Goal: Task Accomplishment & Management: Manage account settings

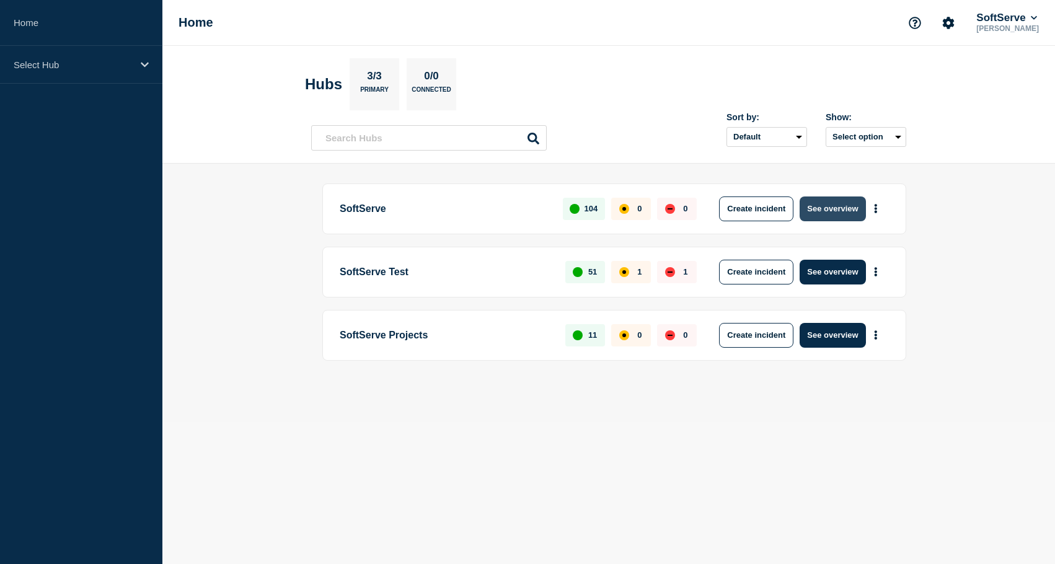
click at [835, 215] on button "See overview" at bounding box center [833, 209] width 66 height 25
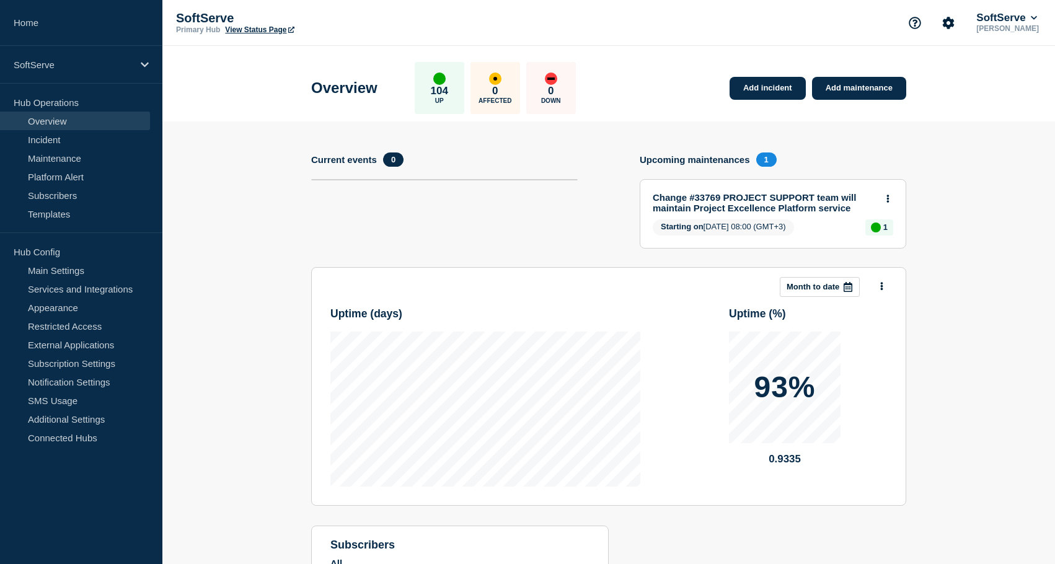
click at [256, 29] on link "View Status Page" at bounding box center [259, 29] width 69 height 9
click at [195, 199] on section "Add incident Add maintenance Current events 0 Upcoming maintenances 1 Change #3…" at bounding box center [608, 384] width 893 height 525
click at [91, 289] on link "Services and Integrations" at bounding box center [75, 289] width 150 height 19
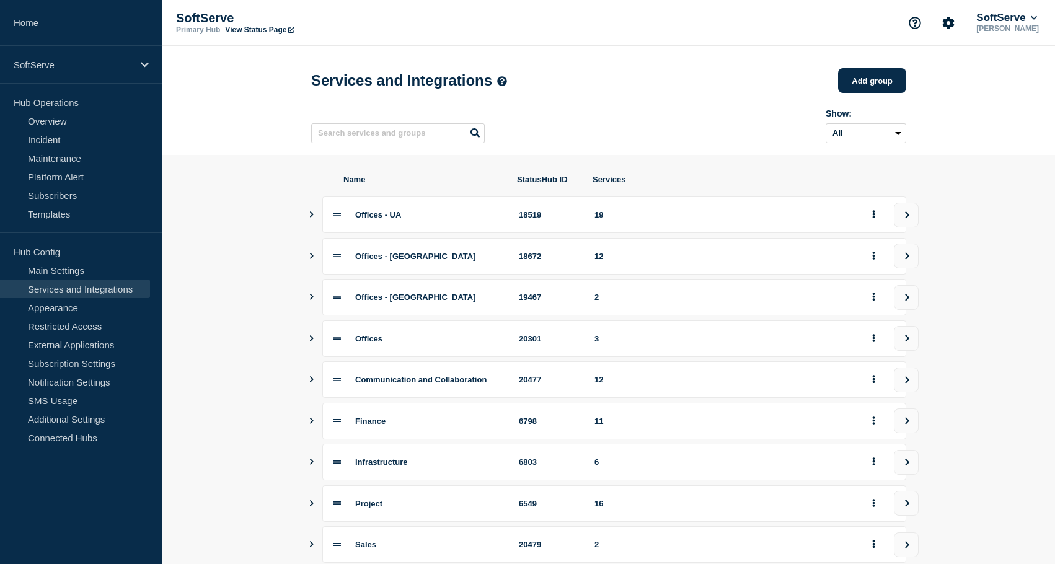
click at [309, 218] on icon "Show services" at bounding box center [311, 214] width 8 height 6
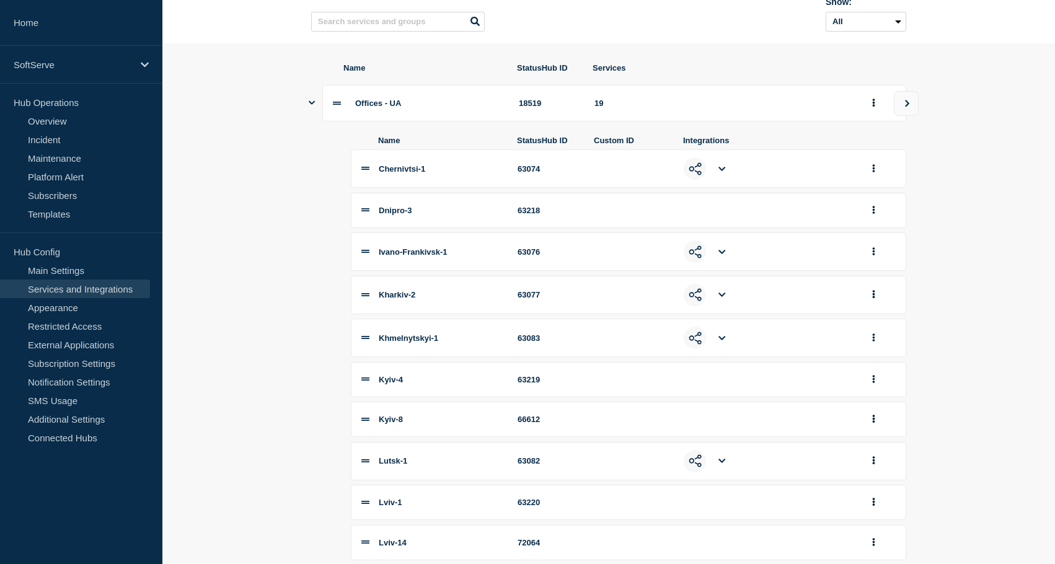
scroll to position [84, 0]
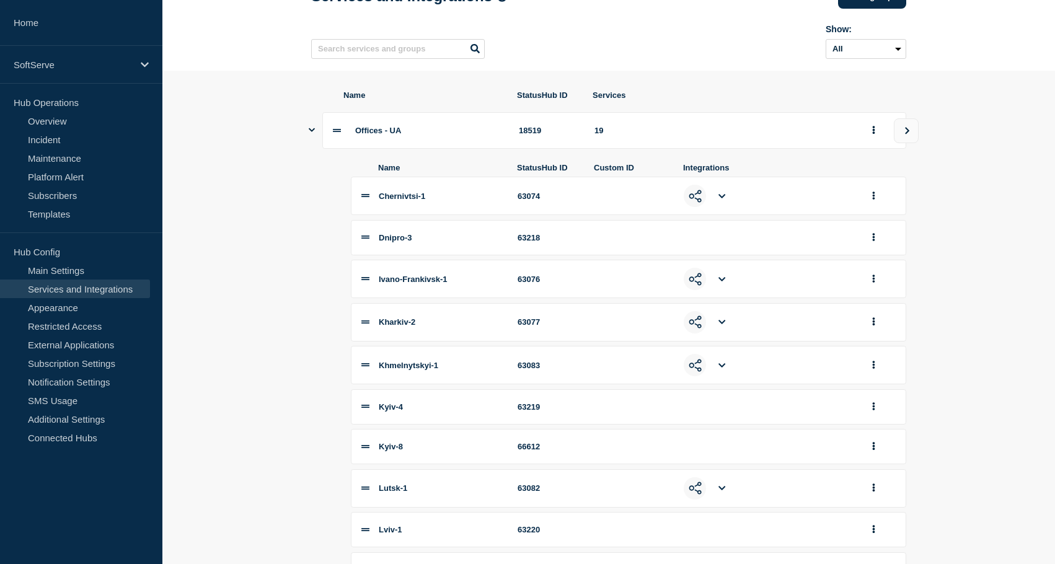
click at [312, 142] on button "Show services" at bounding box center [312, 130] width 6 height 37
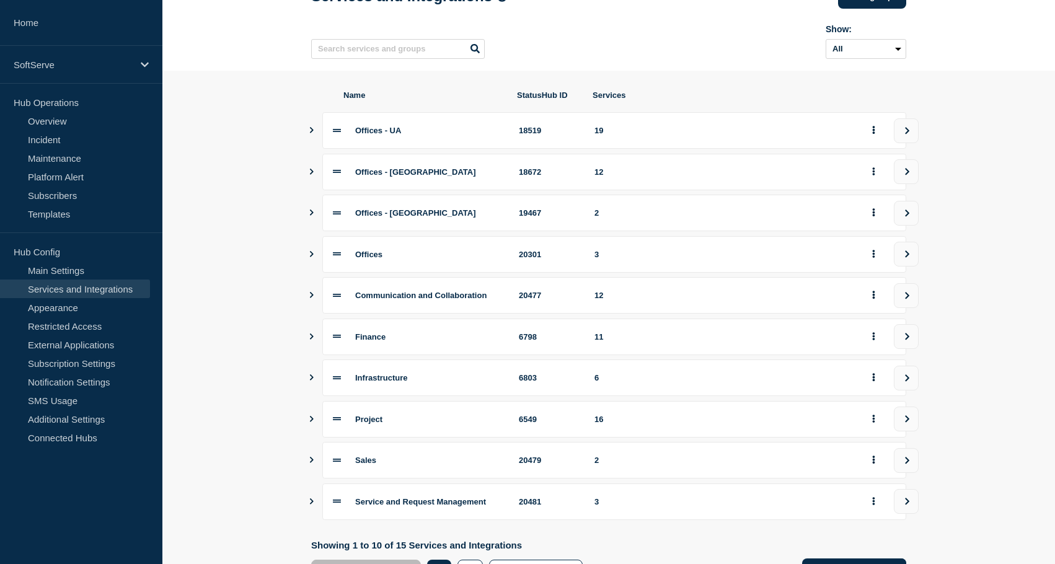
click at [245, 210] on section "Name StatusHub ID Services Offices - UA 18519 19 Offices - [GEOGRAPHIC_DATA] 18…" at bounding box center [608, 337] width 893 height 533
click at [255, 235] on section "Name StatusHub ID Services Offices - UA 18519 19 Offices - [GEOGRAPHIC_DATA] 18…" at bounding box center [608, 337] width 893 height 533
click at [876, 263] on button "group actions" at bounding box center [873, 254] width 15 height 19
click at [867, 291] on button "Edit" at bounding box center [881, 287] width 62 height 19
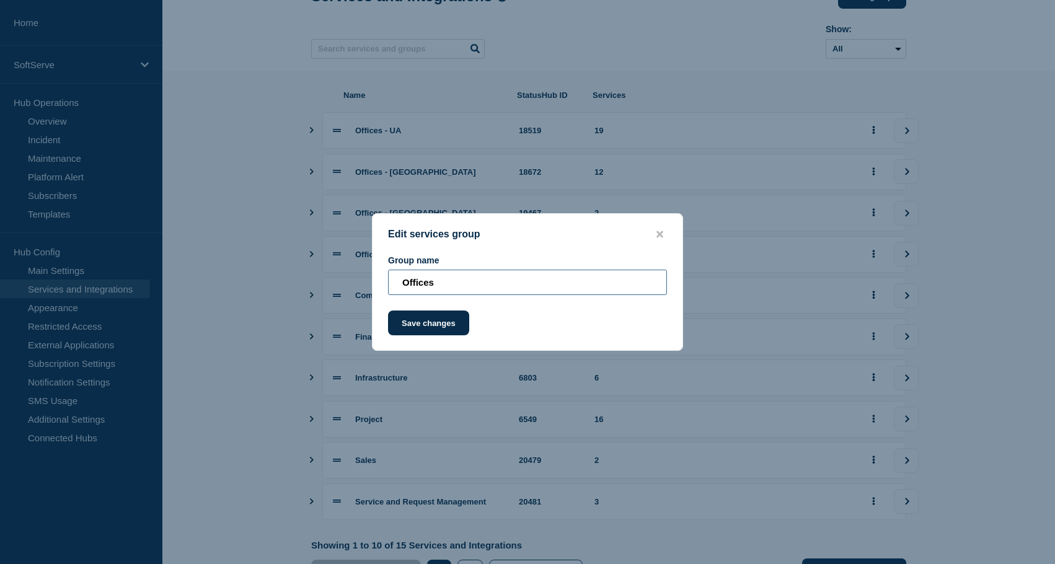
click at [466, 286] on input "Offices" at bounding box center [527, 282] width 279 height 25
type input "Offices - LatAm"
click at [501, 284] on input "Offices - LatAm" at bounding box center [527, 282] width 279 height 25
click at [430, 324] on button "Save changes" at bounding box center [428, 323] width 81 height 25
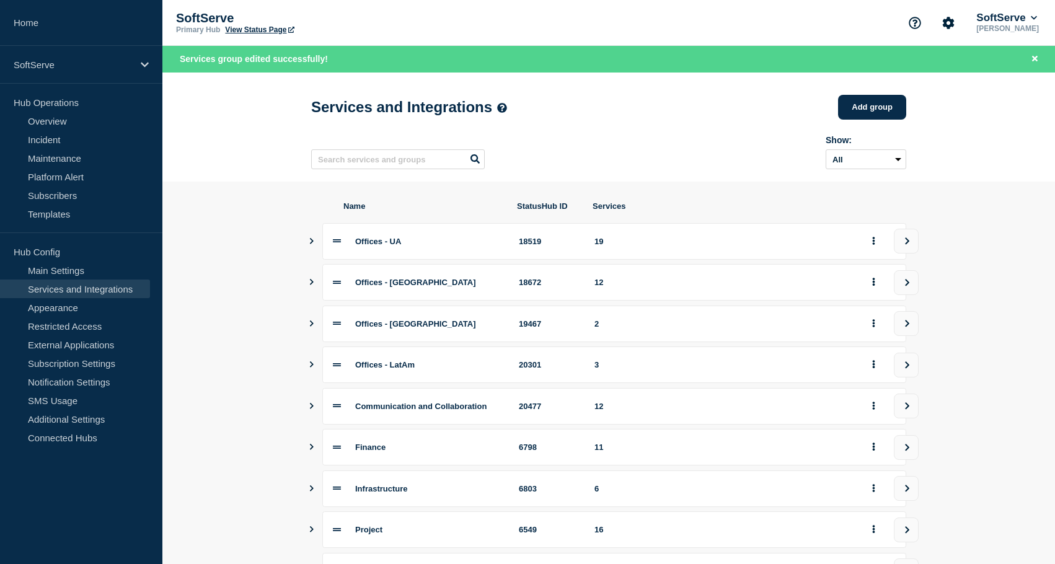
click at [252, 304] on section "Name StatusHub ID Services Offices - UA 18519 19 Offices - [GEOGRAPHIC_DATA] 18…" at bounding box center [608, 448] width 893 height 533
click at [312, 370] on button "Show services" at bounding box center [312, 365] width 6 height 37
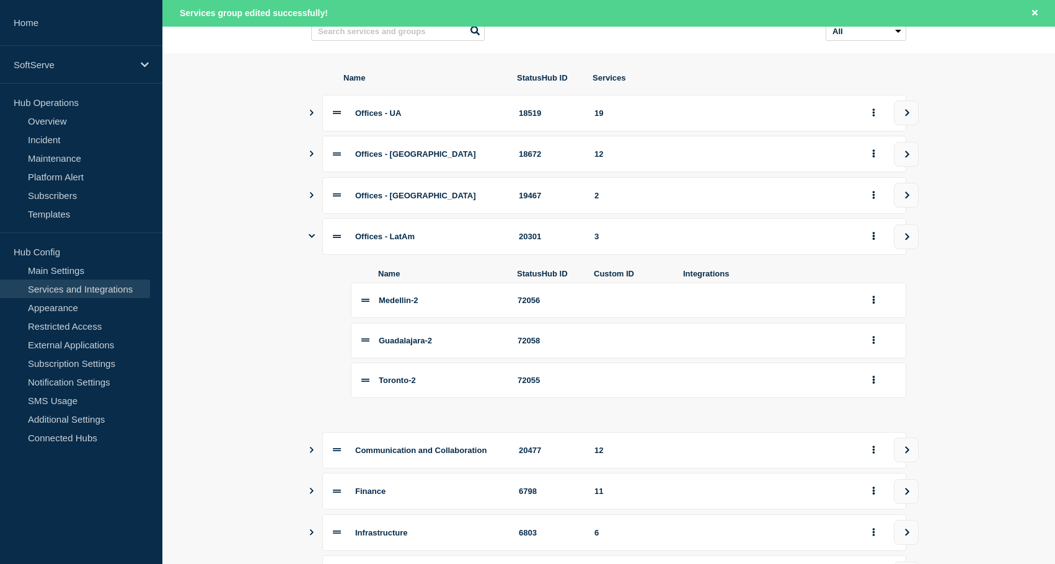
scroll to position [130, 0]
click at [871, 389] on button "group actions" at bounding box center [873, 378] width 15 height 19
click at [871, 414] on button "Edit" at bounding box center [881, 403] width 62 height 19
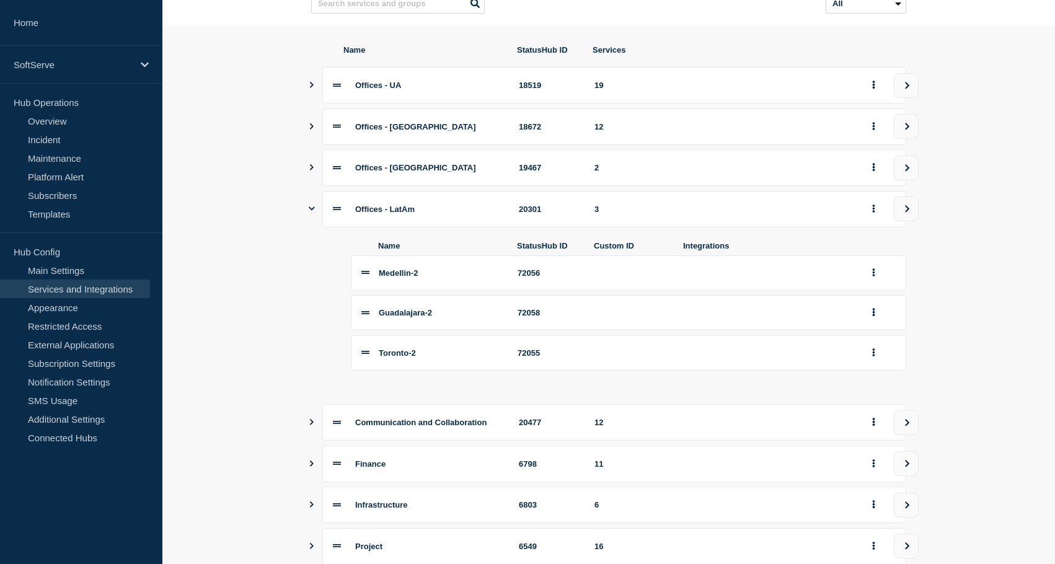
scroll to position [103, 0]
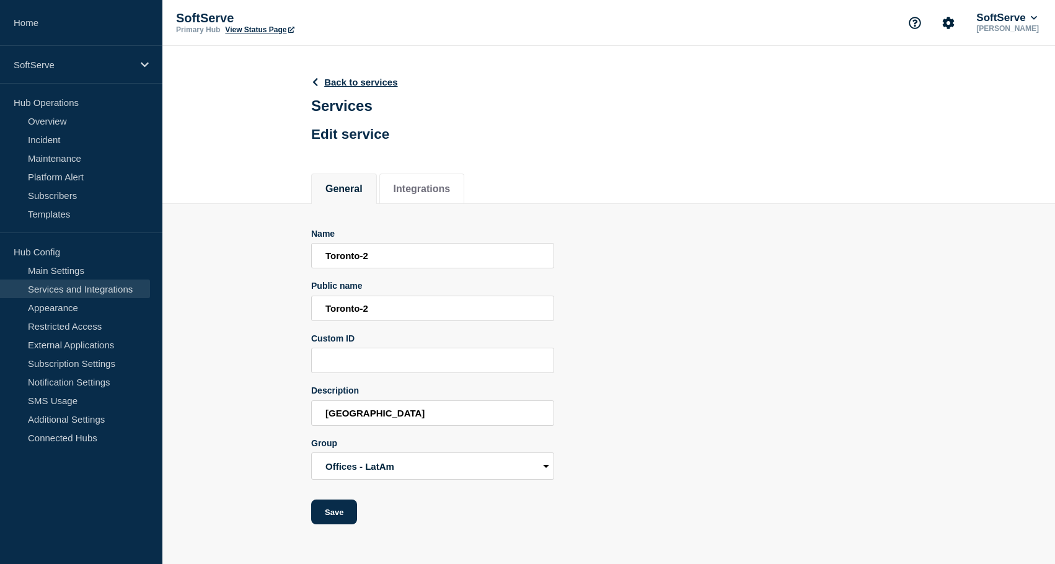
scroll to position [5, 0]
click at [553, 480] on select "Offices - UA Offices - EU Offices - US Offices - LatAm Communication and Collab…" at bounding box center [432, 466] width 243 height 27
select select "19467"
click at [311, 473] on select "Offices - UA Offices - EU Offices - US Offices - LatAm Communication and Collab…" at bounding box center [432, 466] width 243 height 27
click at [612, 460] on div "Name [GEOGRAPHIC_DATA]-2 Public name [GEOGRAPHIC_DATA]-2 Custom ID Description …" at bounding box center [608, 377] width 595 height 296
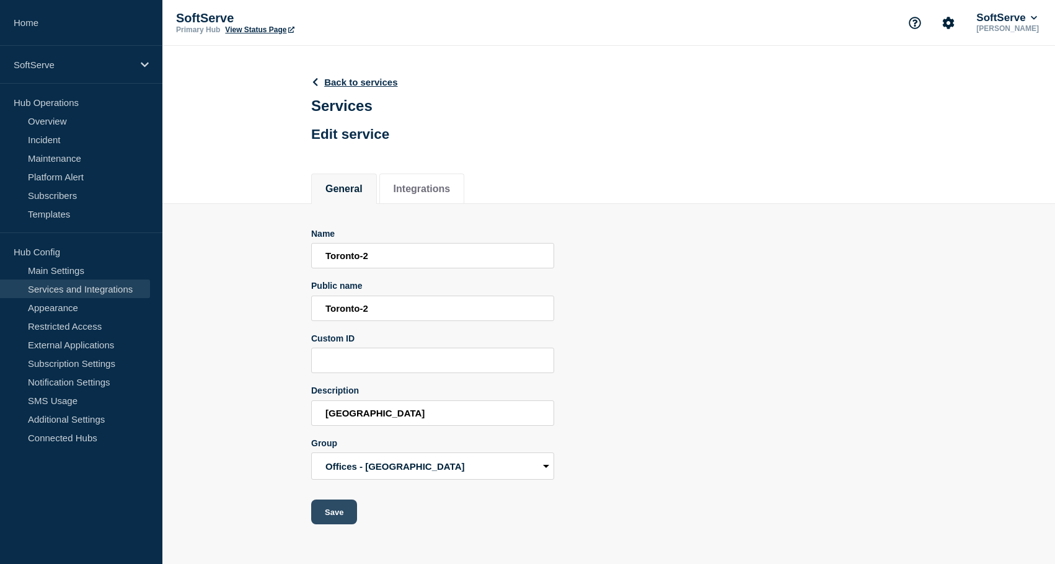
click at [338, 524] on button "Save" at bounding box center [334, 512] width 46 height 25
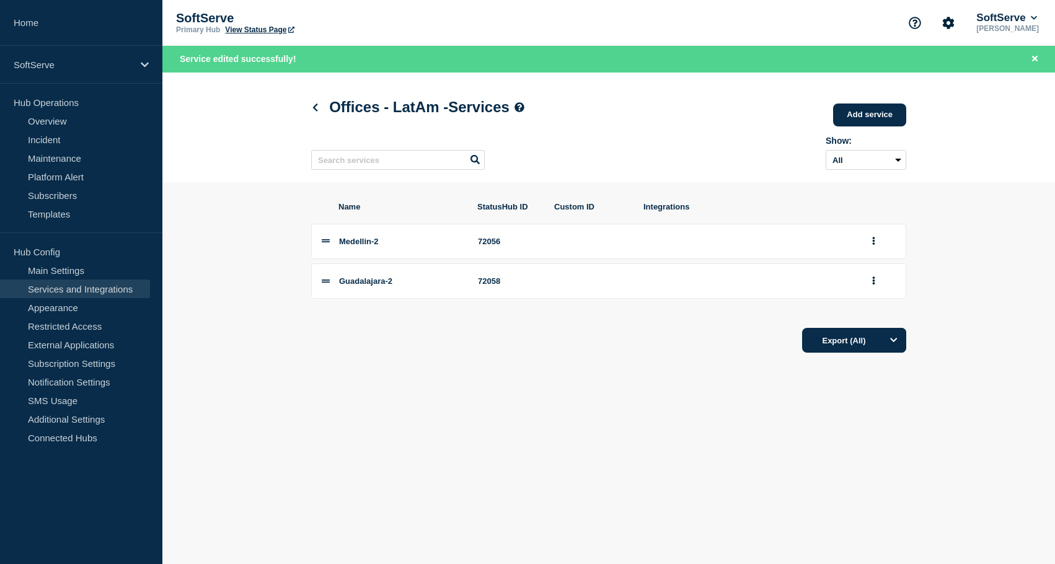
click at [263, 299] on section "Name StatusHub ID Custom ID Integrations Medellin-2 72056 [GEOGRAPHIC_DATA]-2 7…" at bounding box center [608, 277] width 893 height 191
click at [271, 243] on section "Name StatusHub ID Custom ID Integrations Medellin-2 72056 [GEOGRAPHIC_DATA]-2 7…" at bounding box center [608, 277] width 893 height 191
click at [315, 109] on icon at bounding box center [315, 108] width 5 height 8
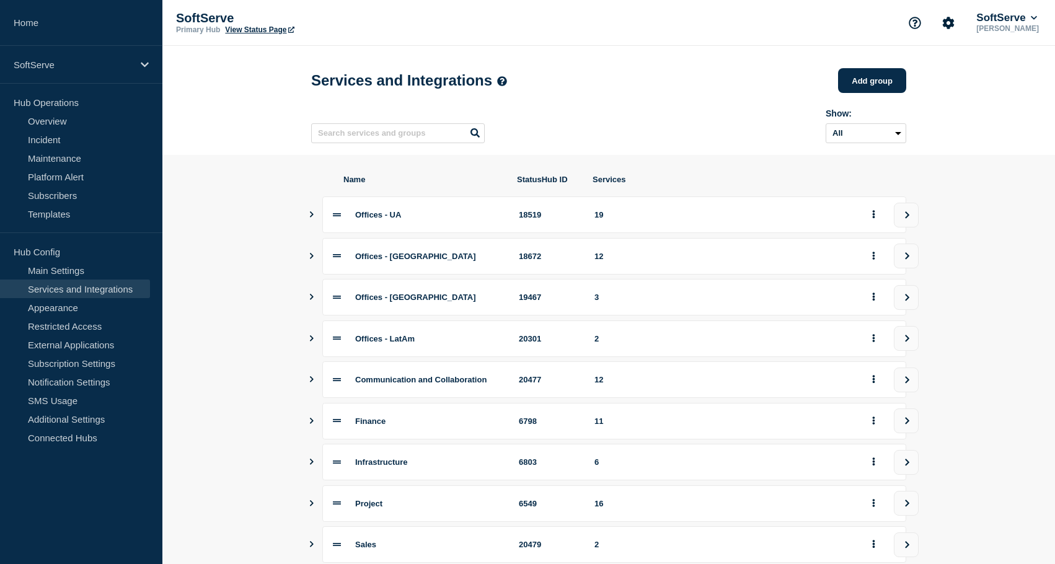
click at [268, 355] on section "Name StatusHub ID Services Offices - UA 18519 19 Offices - [GEOGRAPHIC_DATA] 18…" at bounding box center [608, 421] width 893 height 533
click at [875, 306] on button "group actions" at bounding box center [873, 297] width 15 height 19
click at [872, 330] on button "Edit" at bounding box center [881, 330] width 62 height 19
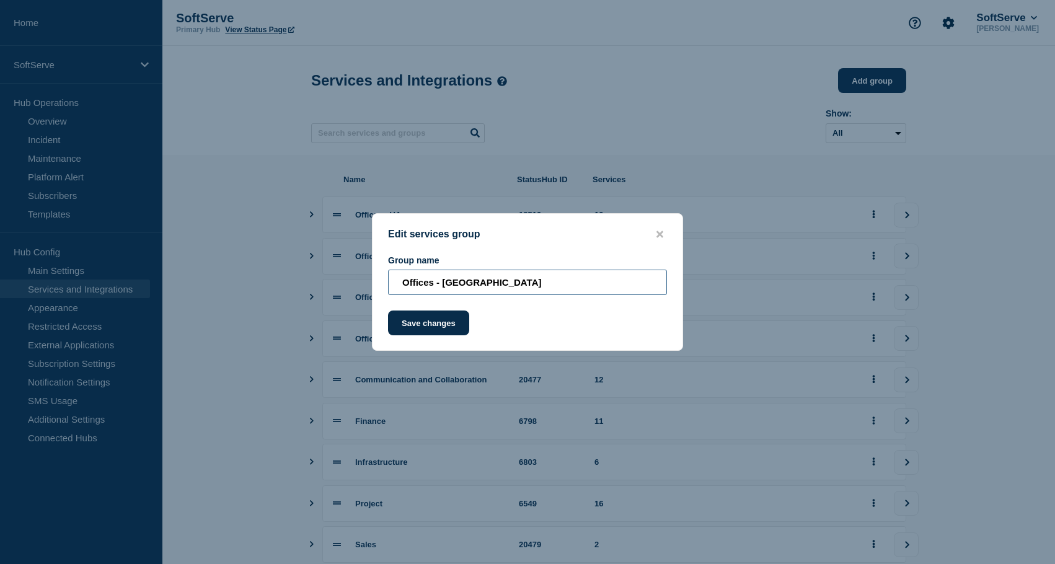
click at [486, 282] on input "Offices - [GEOGRAPHIC_DATA]" at bounding box center [527, 282] width 279 height 25
type input "Offices - [GEOGRAPHIC_DATA]"
click at [419, 321] on button "Save changes" at bounding box center [428, 323] width 81 height 25
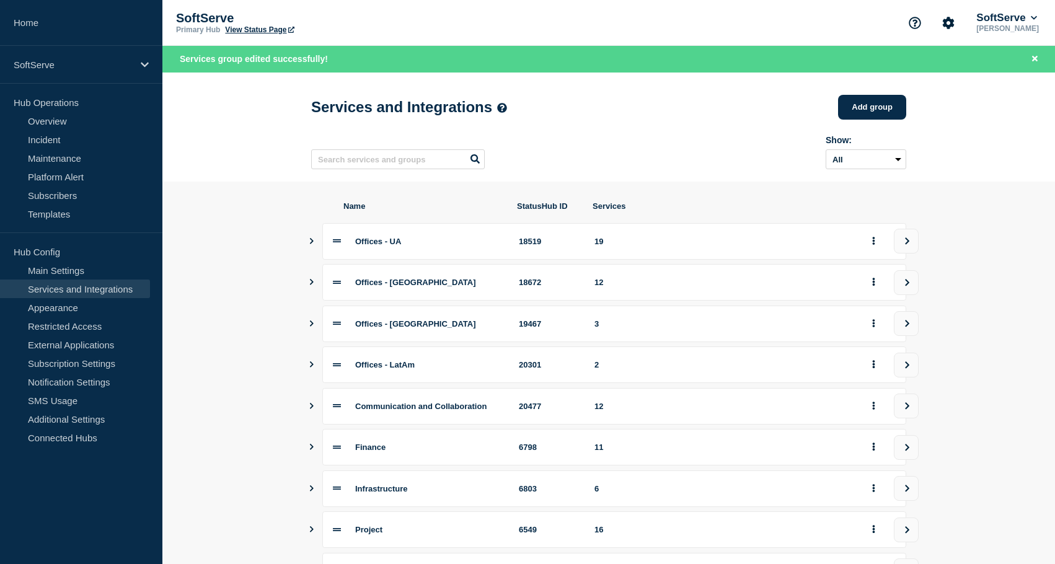
click at [250, 330] on section "Name StatusHub ID Services Offices - UA 18519 19 Offices - [GEOGRAPHIC_DATA] 18…" at bounding box center [608, 448] width 893 height 533
click at [226, 341] on section "Name StatusHub ID Services Offices - UA 18519 19 Offices - [GEOGRAPHIC_DATA] 18…" at bounding box center [608, 448] width 893 height 533
click at [305, 334] on section "Name StatusHub ID Services Offices - UA 18519 19 Offices - [GEOGRAPHIC_DATA] 18…" at bounding box center [608, 448] width 893 height 533
click at [312, 327] on icon "Show services" at bounding box center [312, 324] width 4 height 6
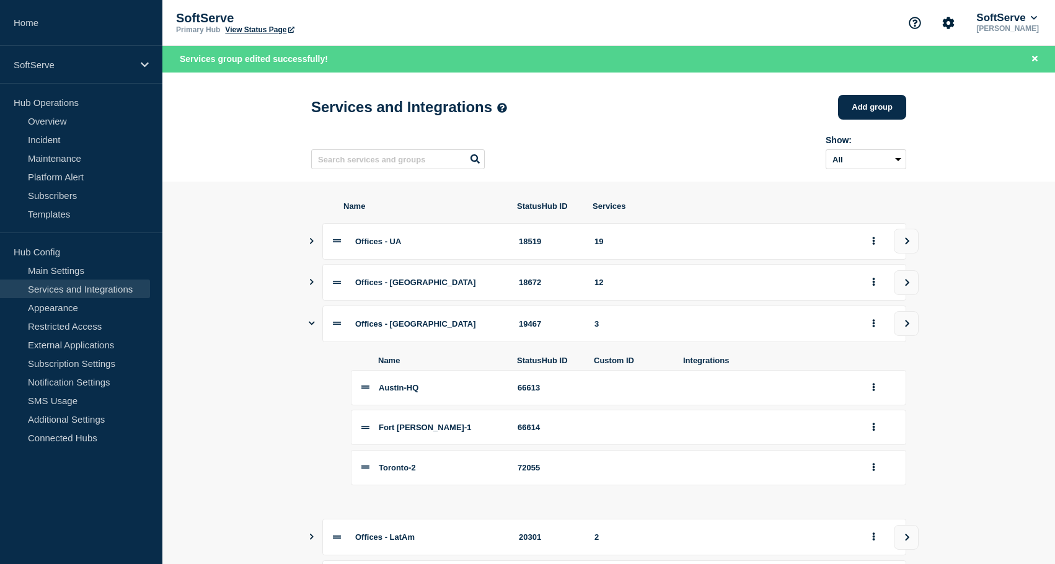
click at [272, 338] on section "Name StatusHub ID Services Offices - UA 18519 19 Offices - [GEOGRAPHIC_DATA] 18…" at bounding box center [608, 534] width 893 height 705
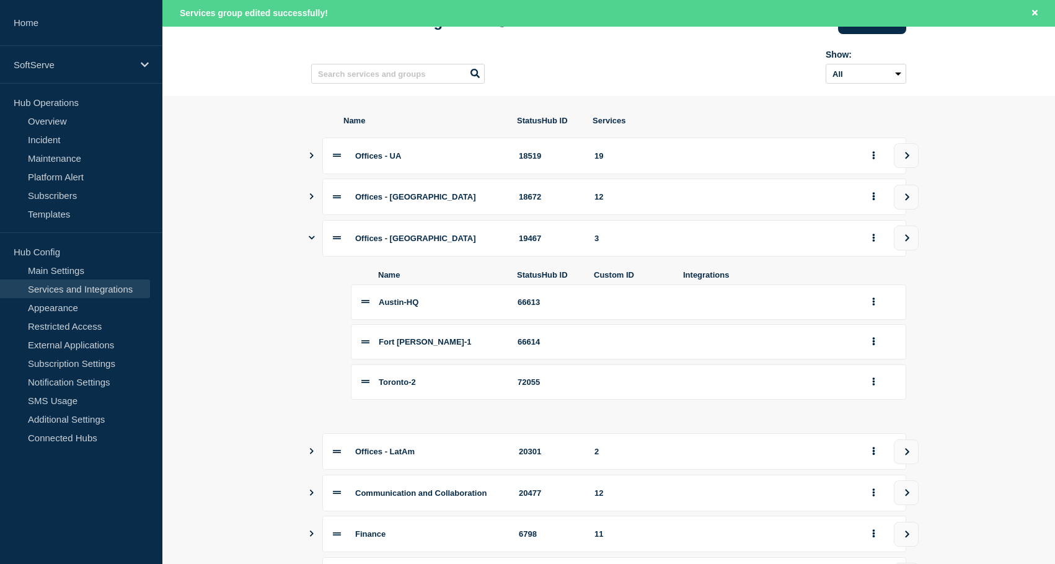
scroll to position [99, 0]
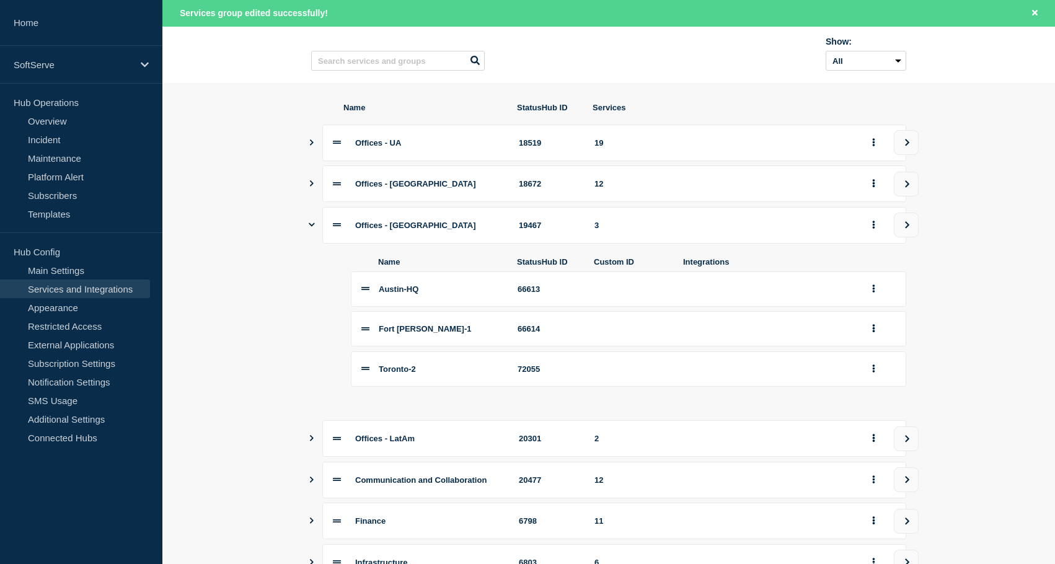
click at [285, 329] on section "Name StatusHub ID Services Offices - UA 18519 19 Offices - [GEOGRAPHIC_DATA] 18…" at bounding box center [608, 435] width 893 height 705
click at [307, 441] on icon "Show services" at bounding box center [311, 438] width 8 height 6
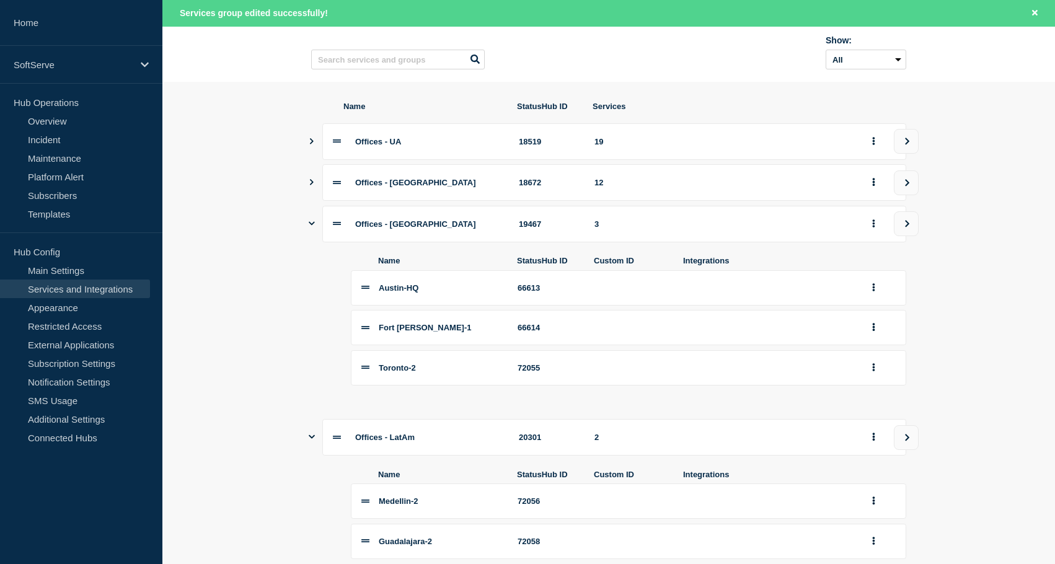
scroll to position [97, 0]
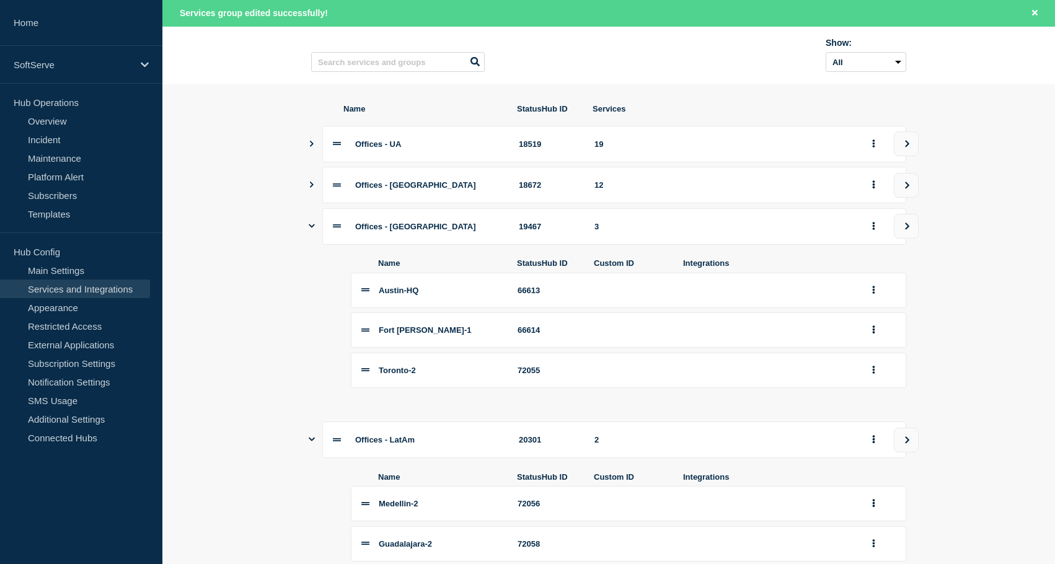
click at [303, 189] on section "Name StatusHub ID Services Offices - UA 18519 19 Offices - [GEOGRAPHIC_DATA] 18…" at bounding box center [608, 502] width 893 height 837
click at [308, 188] on icon "Show services" at bounding box center [311, 185] width 8 height 6
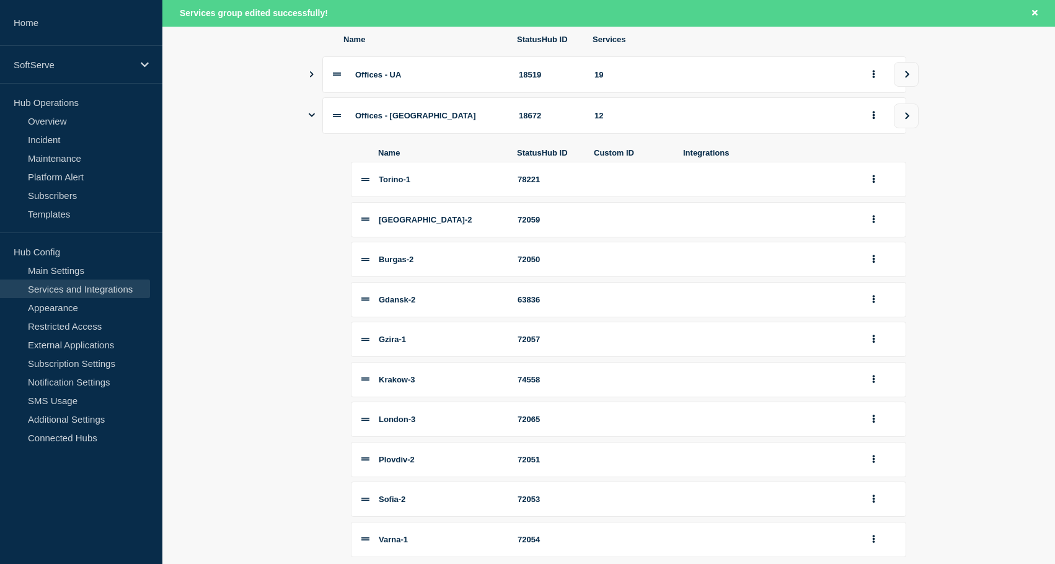
scroll to position [168, 0]
click at [872, 182] on icon "group actions" at bounding box center [873, 178] width 3 height 8
click at [872, 213] on button "Edit" at bounding box center [881, 202] width 62 height 19
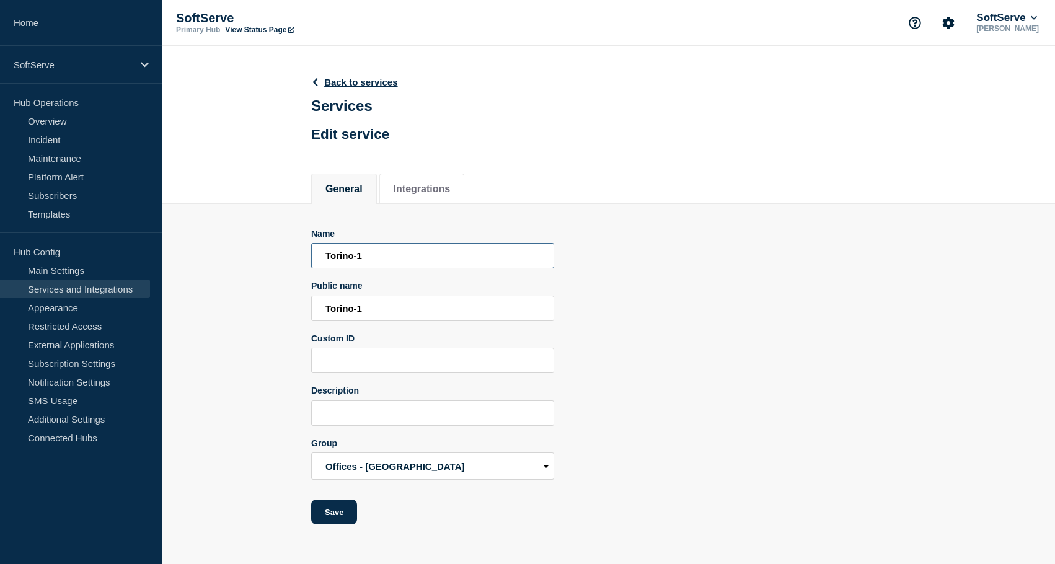
drag, startPoint x: 350, startPoint y: 269, endPoint x: 286, endPoint y: 269, distance: 64.5
click at [286, 269] on section "Name Torino-1 Public name Torino-1 Custom ID Description Group Offices - UA Off…" at bounding box center [608, 364] width 893 height 321
type input "Turin-1"
drag, startPoint x: 350, startPoint y: 324, endPoint x: 271, endPoint y: 321, distance: 79.4
click at [271, 321] on section "Name [GEOGRAPHIC_DATA]-1 Public name Torino-1 Custom ID Description Group Offic…" at bounding box center [608, 364] width 893 height 321
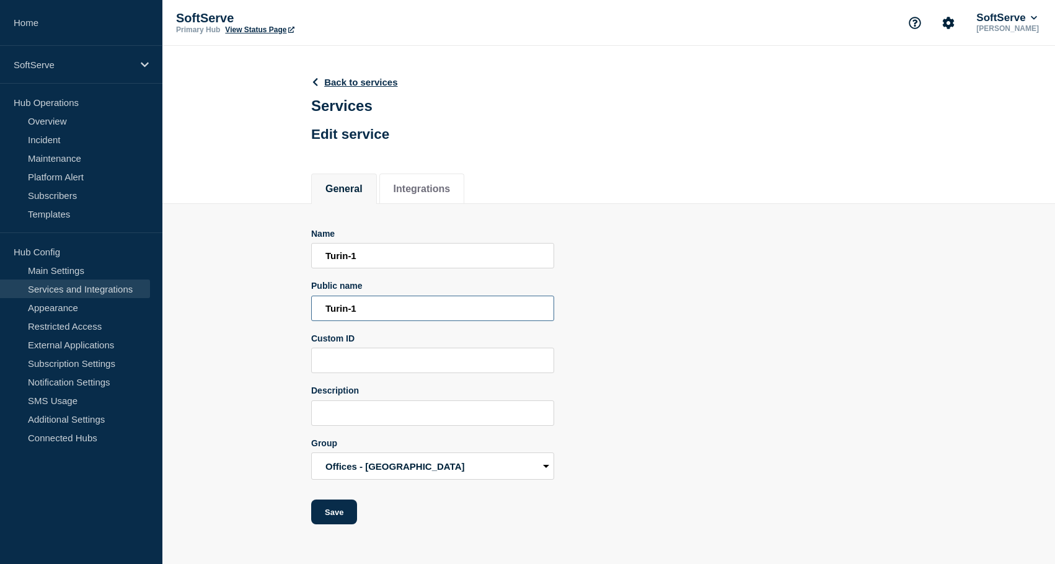
type input "Turin-1"
click at [211, 293] on section "Name [GEOGRAPHIC_DATA]-1 Public name [GEOGRAPHIC_DATA]-1 Custom ID Description …" at bounding box center [608, 364] width 893 height 321
click at [555, 309] on div "Name [GEOGRAPHIC_DATA]-1 Public name [GEOGRAPHIC_DATA]-1 Custom ID Description …" at bounding box center [608, 377] width 595 height 296
click at [334, 524] on button "Save" at bounding box center [334, 512] width 46 height 25
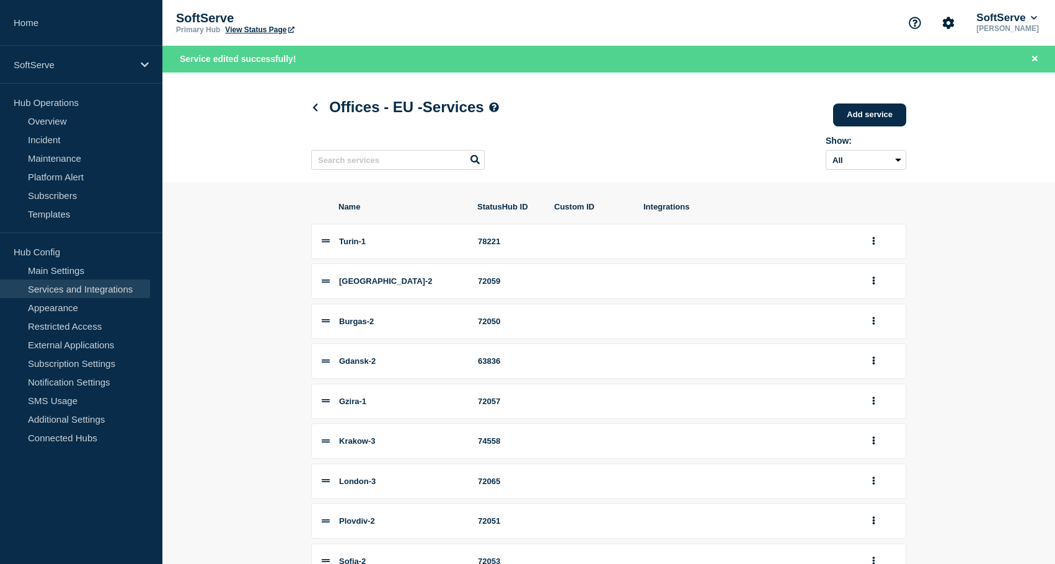
click at [236, 255] on section "Name StatusHub ID Custom ID Integrations [GEOGRAPHIC_DATA]-1 78221 [GEOGRAPHIC_…" at bounding box center [608, 442] width 893 height 520
click at [257, 379] on section "Name StatusHub ID Custom ID Integrations [GEOGRAPHIC_DATA]-2 72059 Burgas-2 720…" at bounding box center [608, 442] width 893 height 520
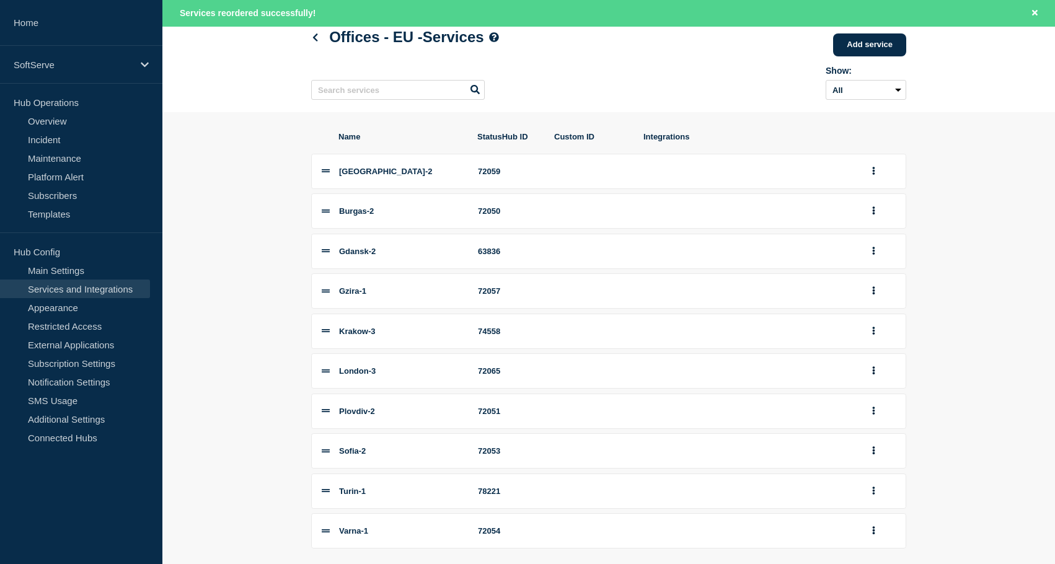
scroll to position [186, 0]
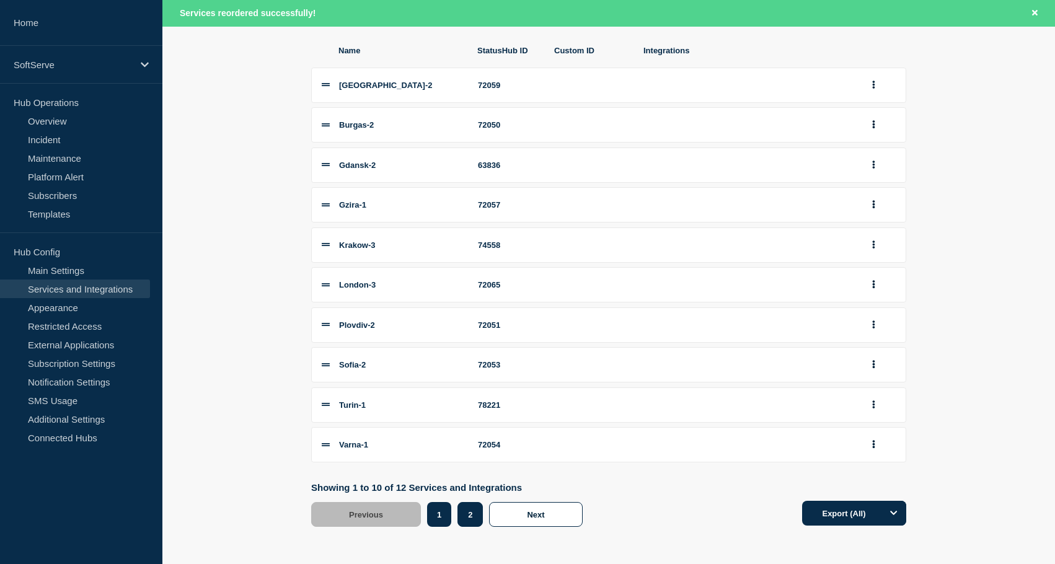
click at [467, 512] on button "2" at bounding box center [470, 514] width 25 height 25
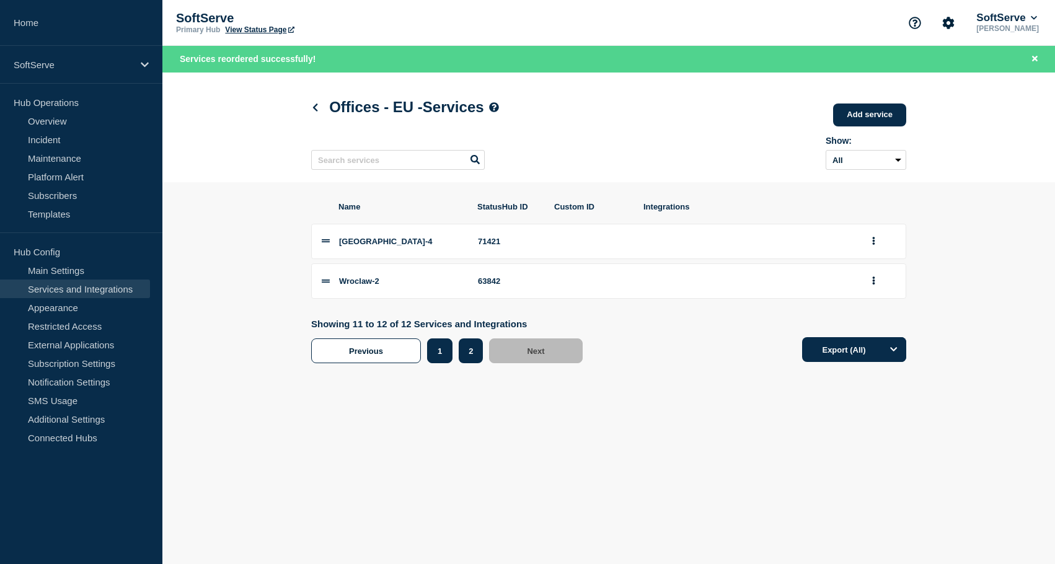
click at [435, 363] on button "1" at bounding box center [439, 350] width 25 height 25
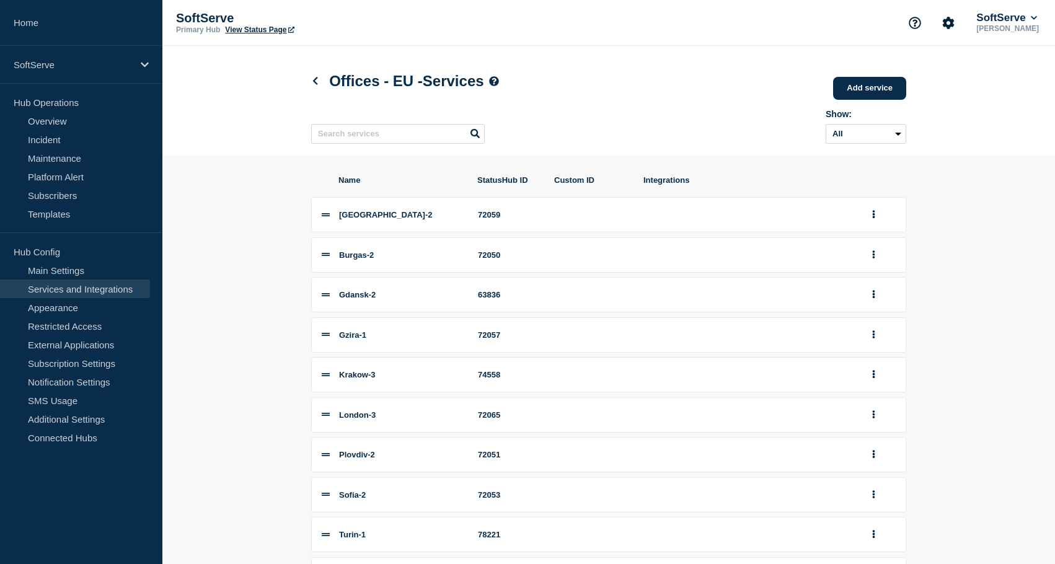
click at [286, 365] on section "Name StatusHub ID Custom ID Integrations [GEOGRAPHIC_DATA]-2 72059 Burgas-2 720…" at bounding box center [608, 416] width 893 height 520
click at [314, 84] on icon at bounding box center [315, 81] width 9 height 8
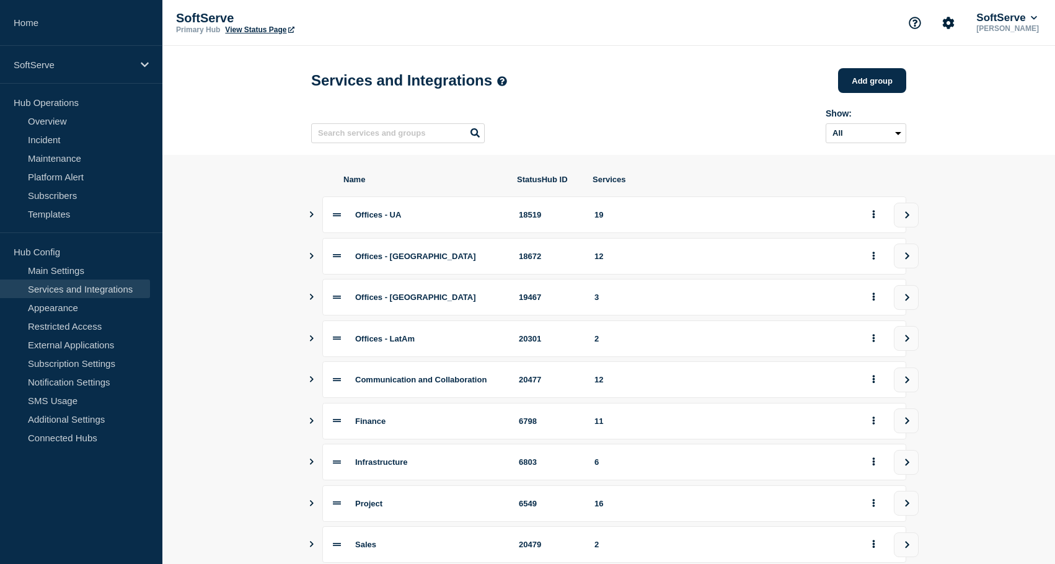
click at [307, 218] on icon "Show services" at bounding box center [311, 214] width 8 height 6
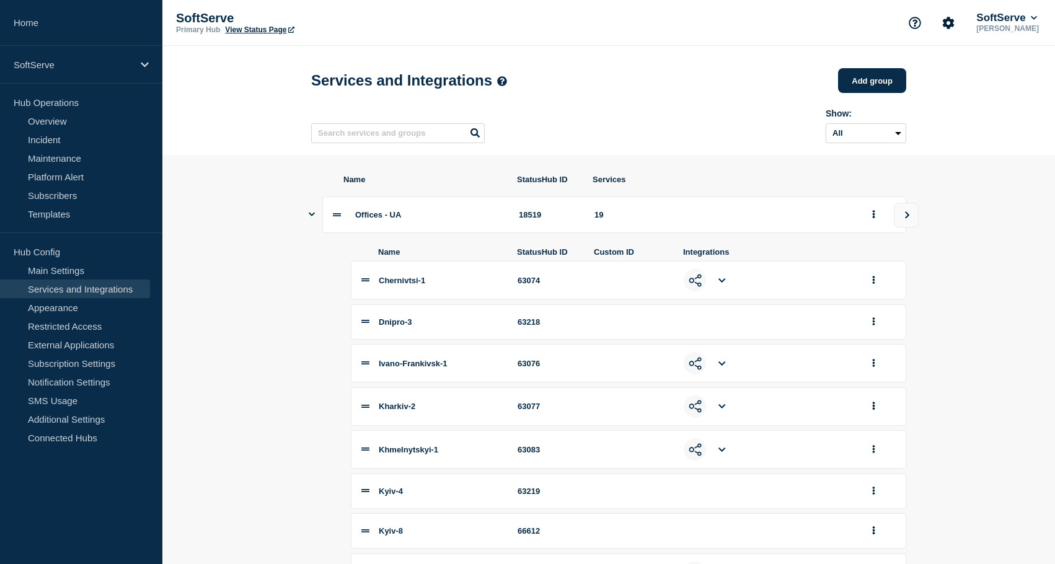
click at [313, 218] on icon "Show services" at bounding box center [312, 214] width 6 height 8
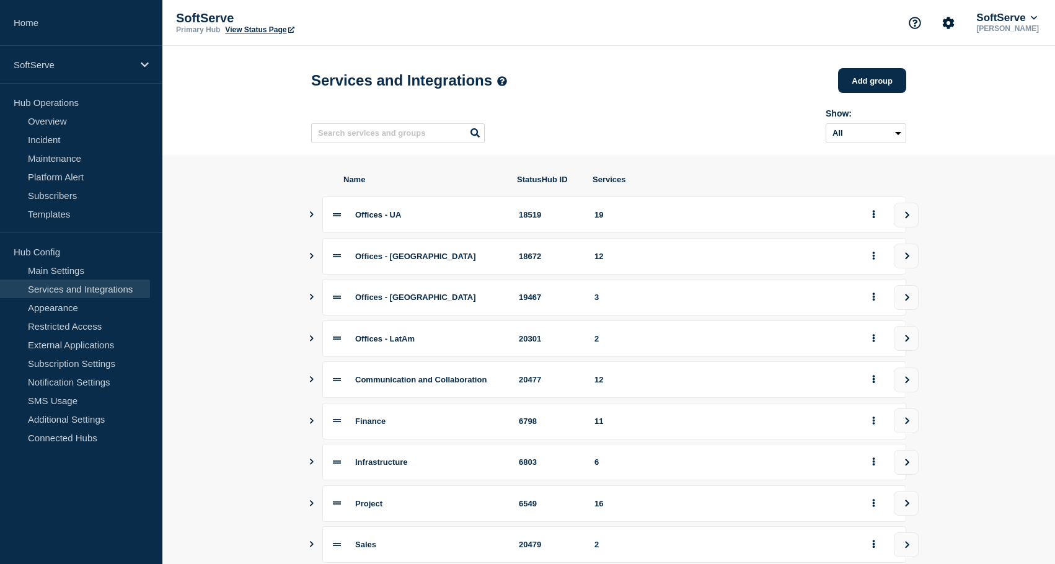
click at [248, 326] on section "Name StatusHub ID Services Offices - UA 18519 19 Offices - [GEOGRAPHIC_DATA] 18…" at bounding box center [608, 421] width 893 height 533
click at [45, 20] on link "Home" at bounding box center [81, 23] width 162 height 46
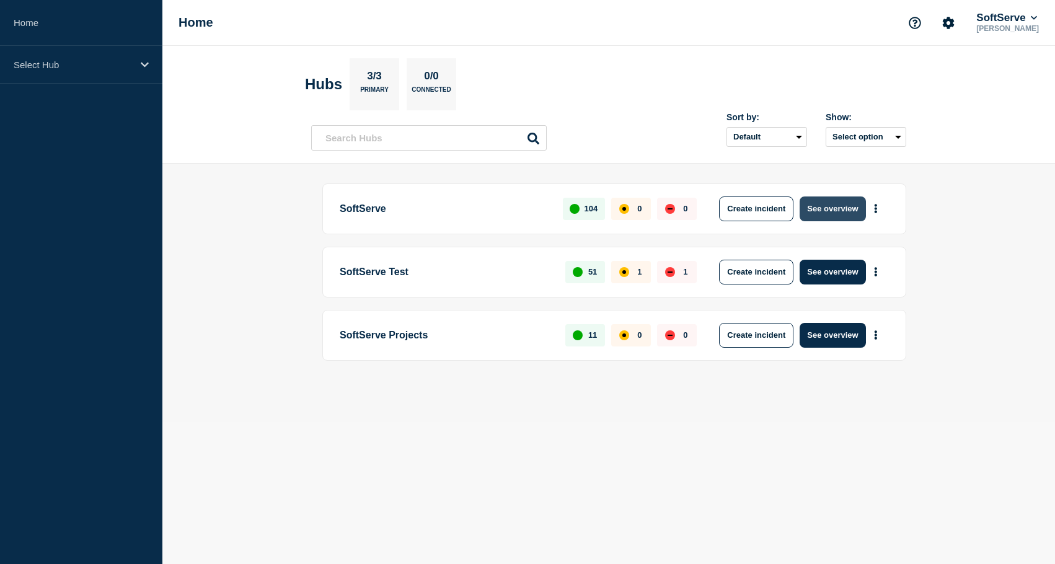
click at [826, 214] on button "See overview" at bounding box center [833, 209] width 66 height 25
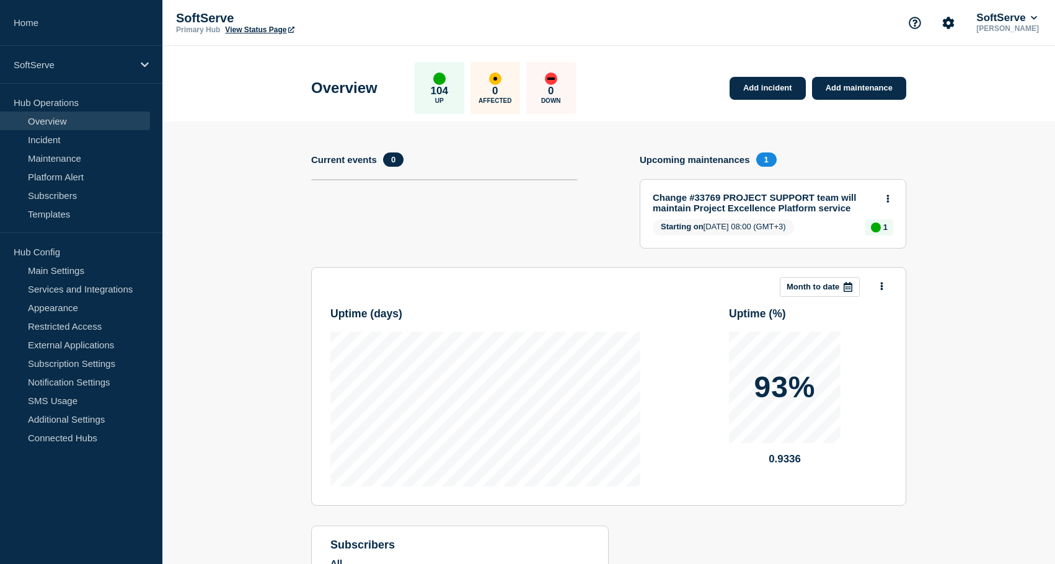
click at [252, 29] on link "View Status Page" at bounding box center [259, 29] width 69 height 9
